Goal: Find specific page/section: Find specific page/section

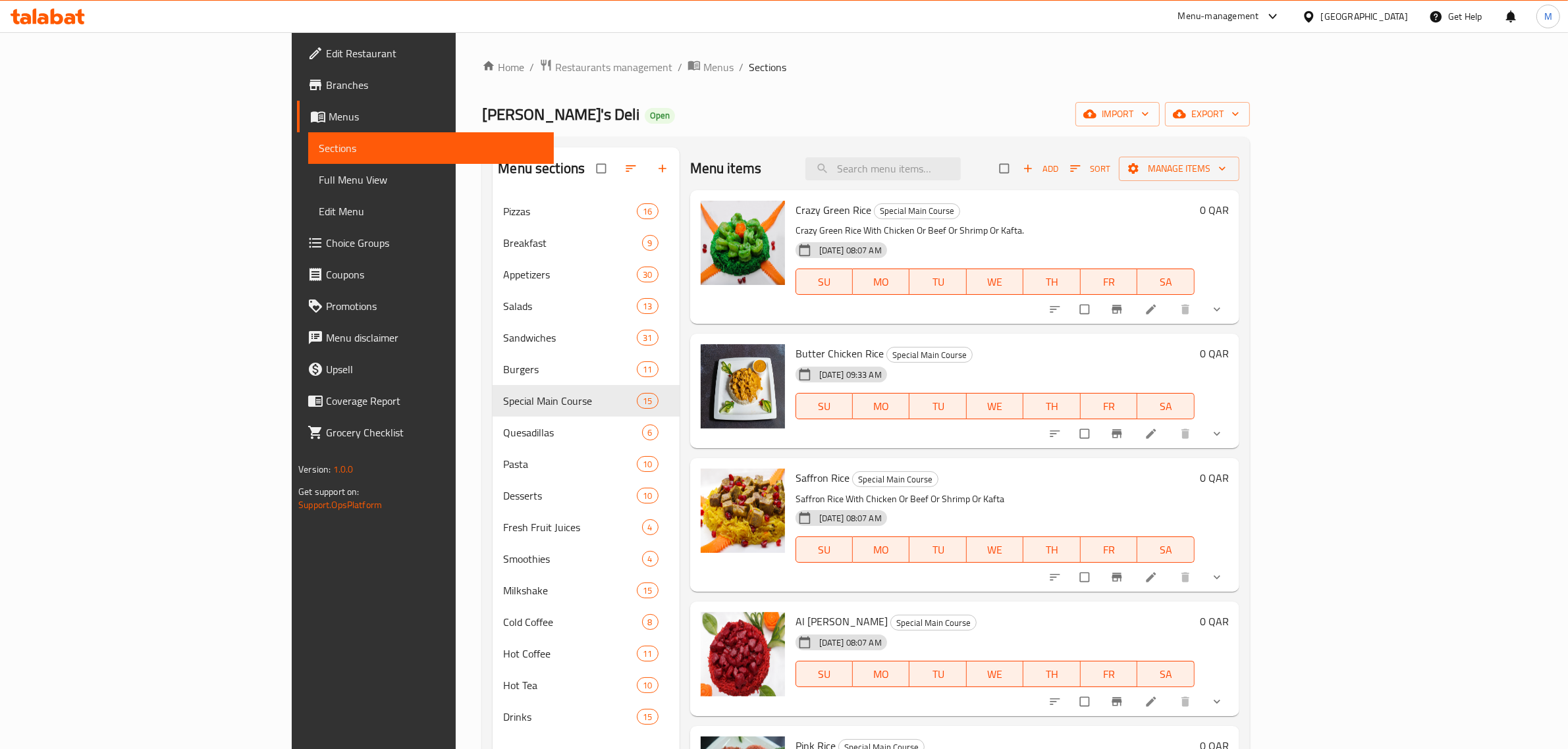
click at [1321, 11] on div at bounding box center [1311, 16] width 19 height 14
click at [1245, 222] on div "[GEOGRAPHIC_DATA]" at bounding box center [1265, 227] width 108 height 31
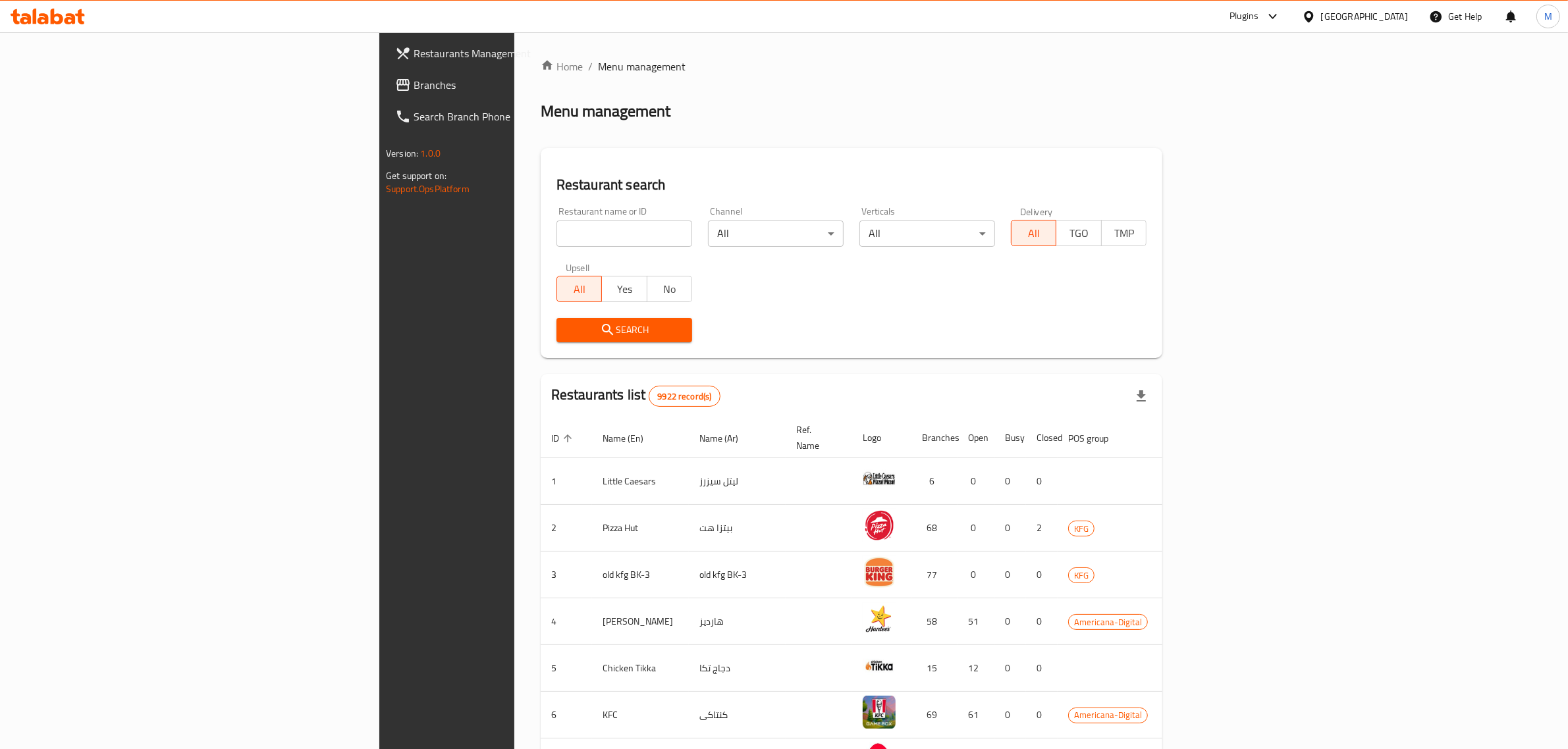
click at [557, 231] on input "search" at bounding box center [624, 233] width 135 height 27
paste input "611216"
type input "611216"
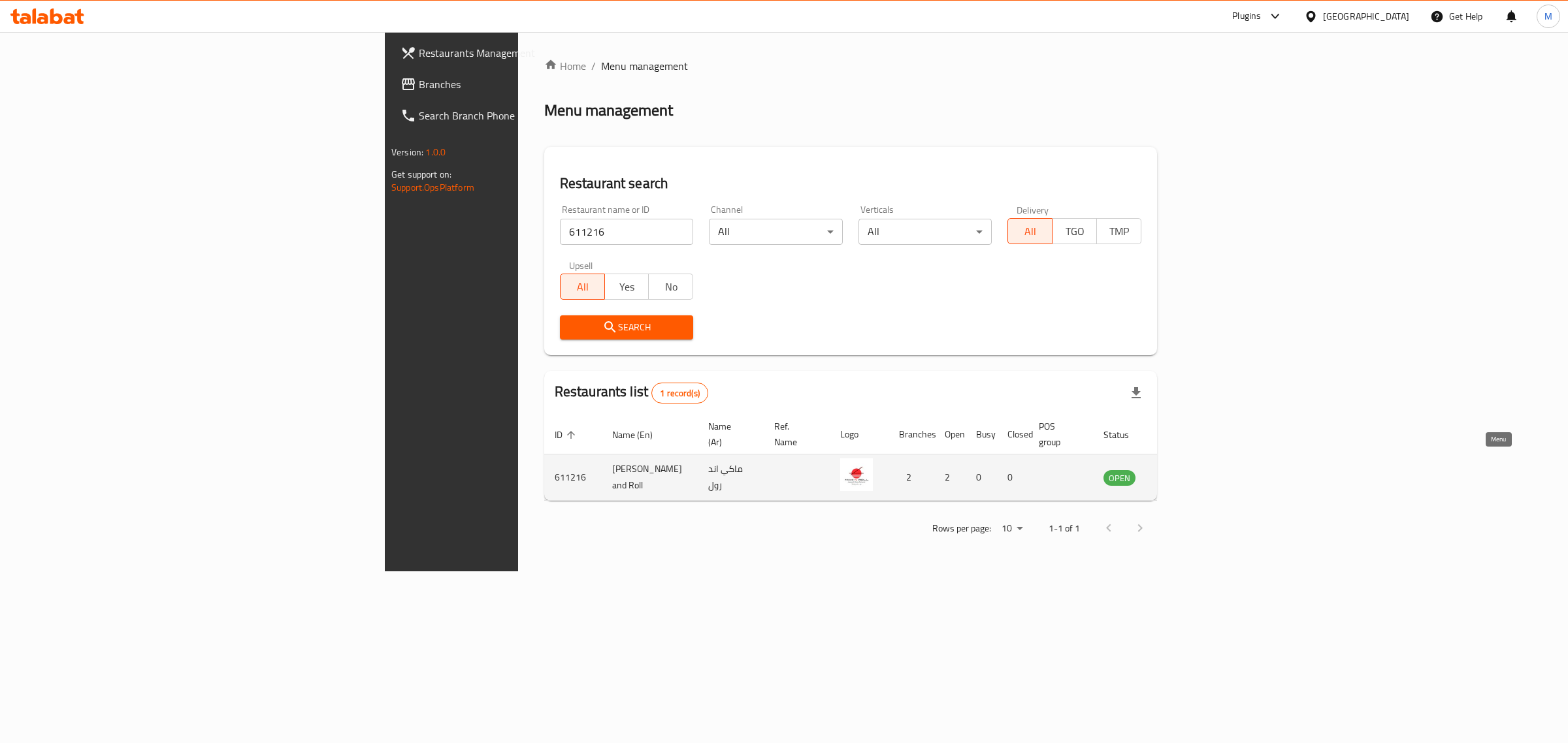
click at [1187, 471] on icon "enhanced table" at bounding box center [1179, 477] width 16 height 16
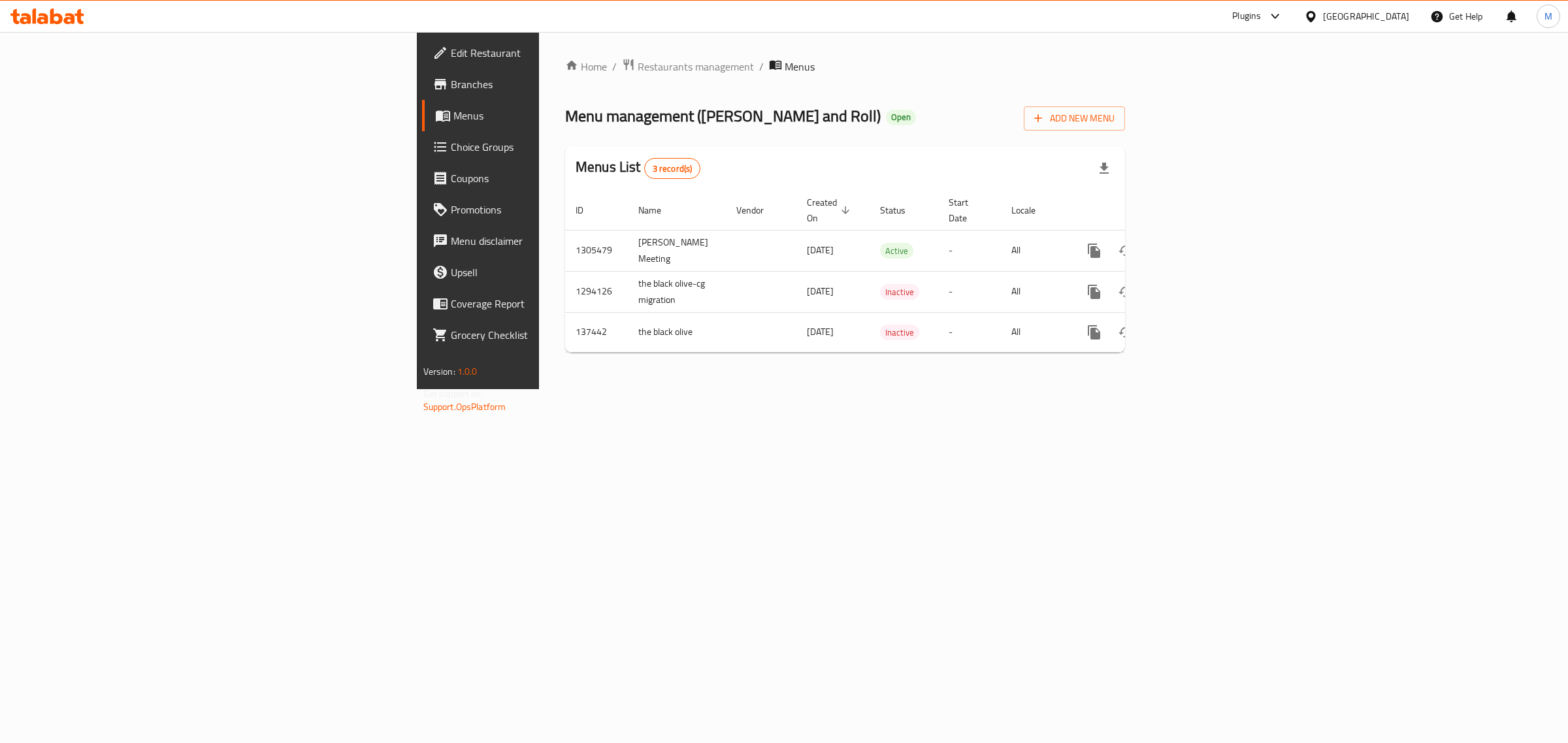
click at [451, 301] on span "Coverage Report" at bounding box center [560, 303] width 217 height 16
